Goal: Information Seeking & Learning: Understand process/instructions

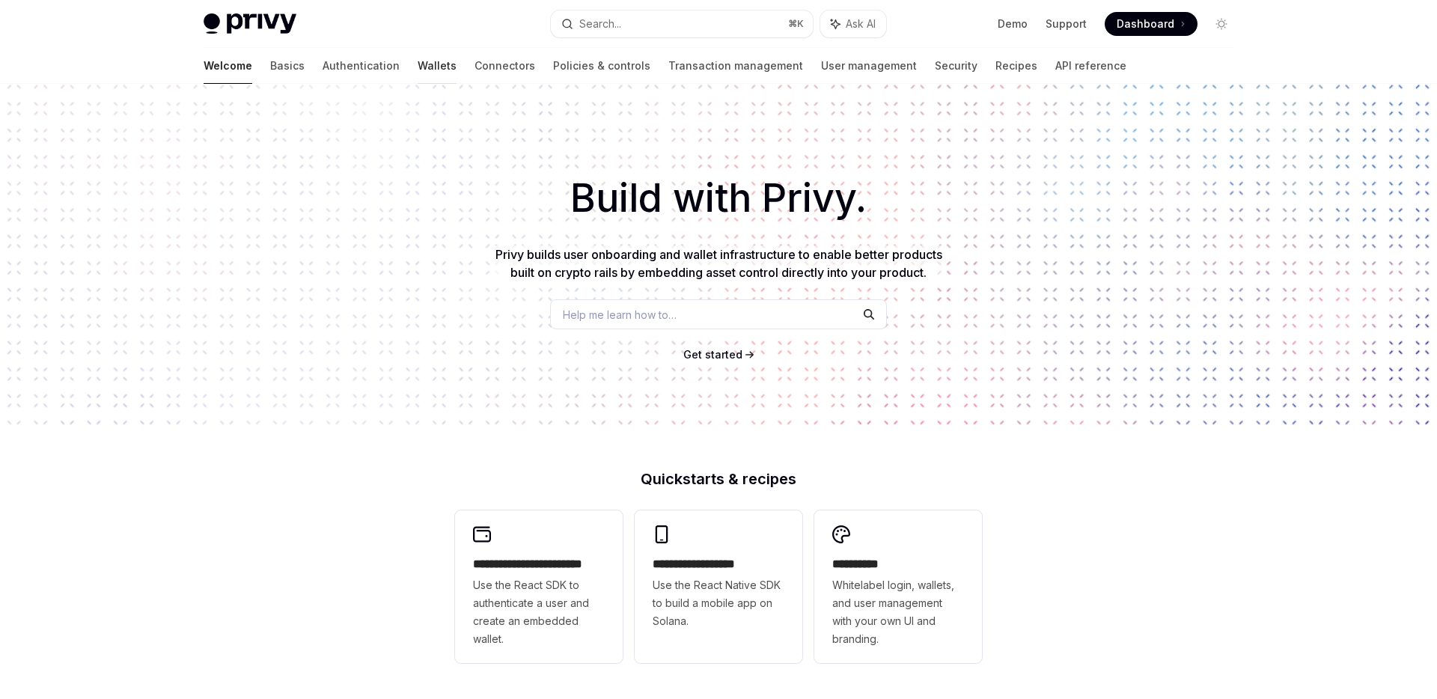
click at [418, 70] on link "Wallets" at bounding box center [437, 66] width 39 height 36
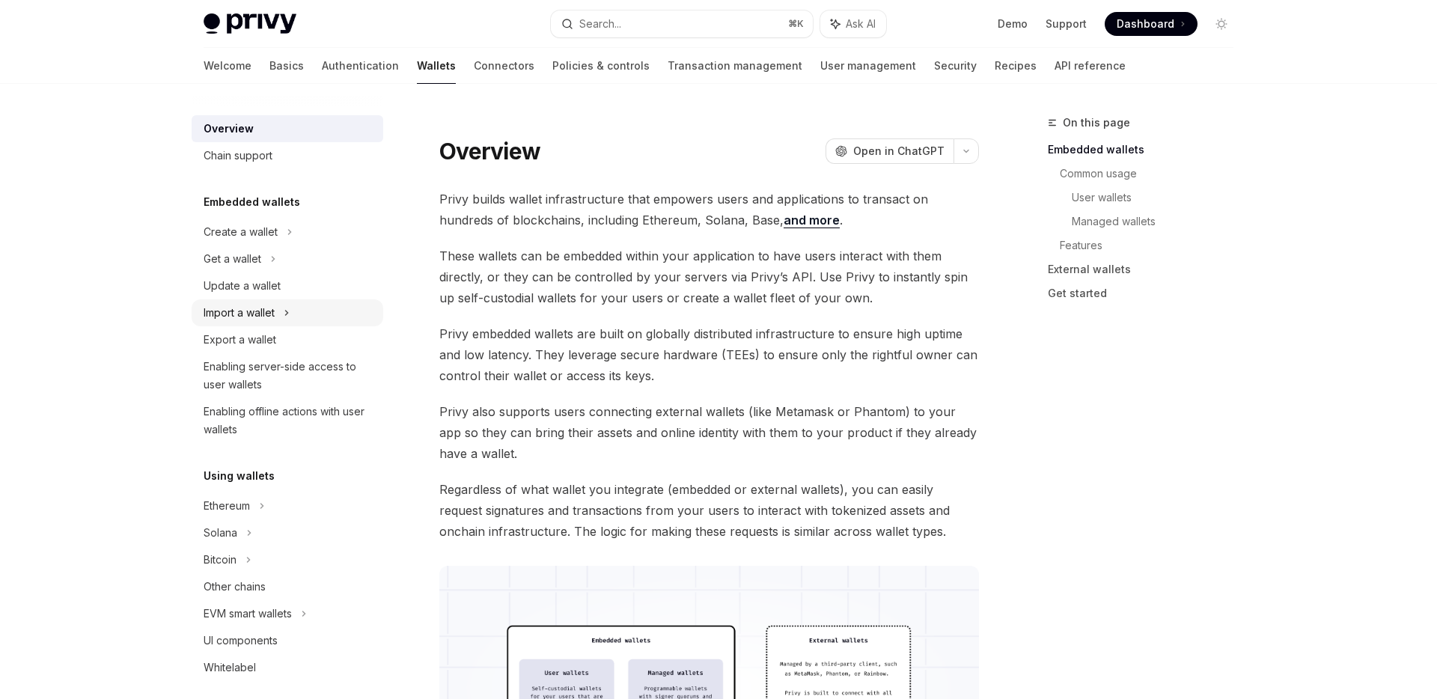
click at [270, 322] on div "Import a wallet" at bounding box center [288, 312] width 192 height 27
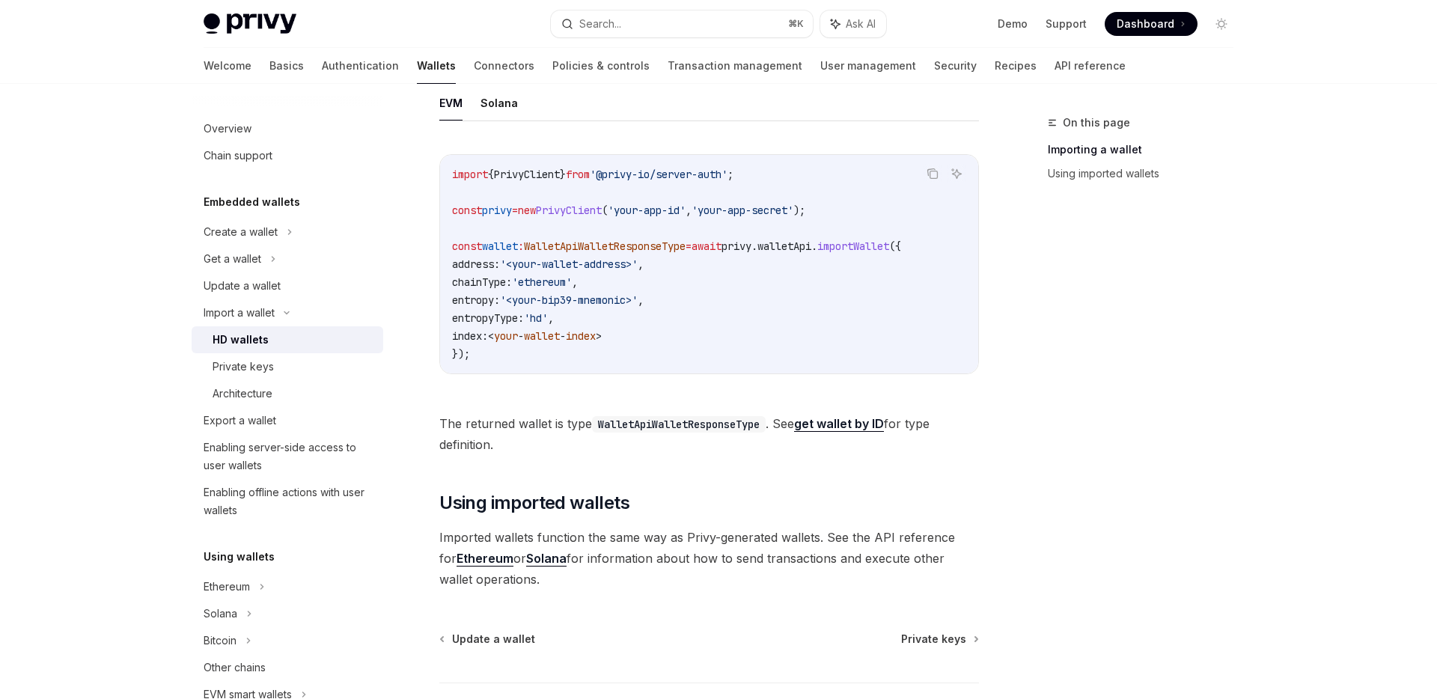
scroll to position [517, 0]
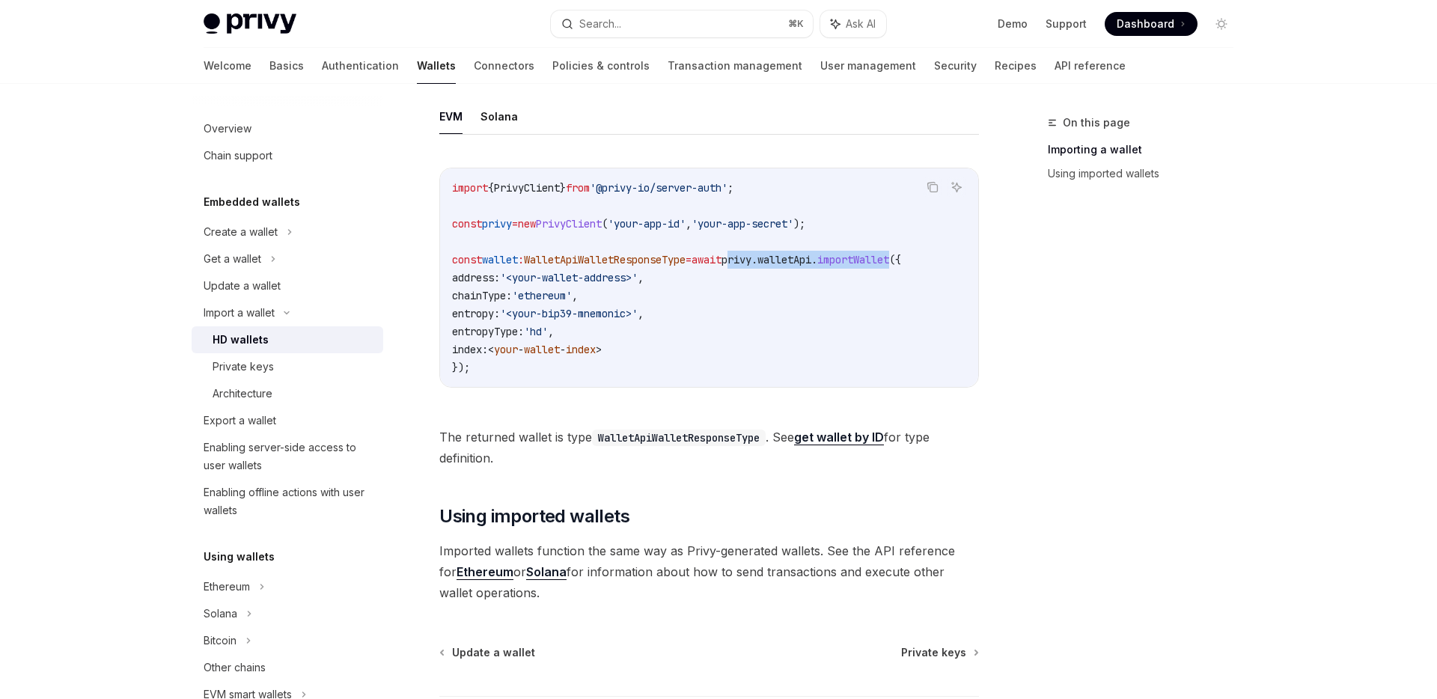
drag, startPoint x: 765, startPoint y: 260, endPoint x: 941, endPoint y: 267, distance: 176.1
click at [941, 267] on code "import { PrivyClient } from '@privy-io/server-auth' ; const privy = new PrivyCl…" at bounding box center [709, 278] width 514 height 198
copy span "privy . walletApi . importWallet"
type textarea "*"
